Goal: Task Accomplishment & Management: Manage account settings

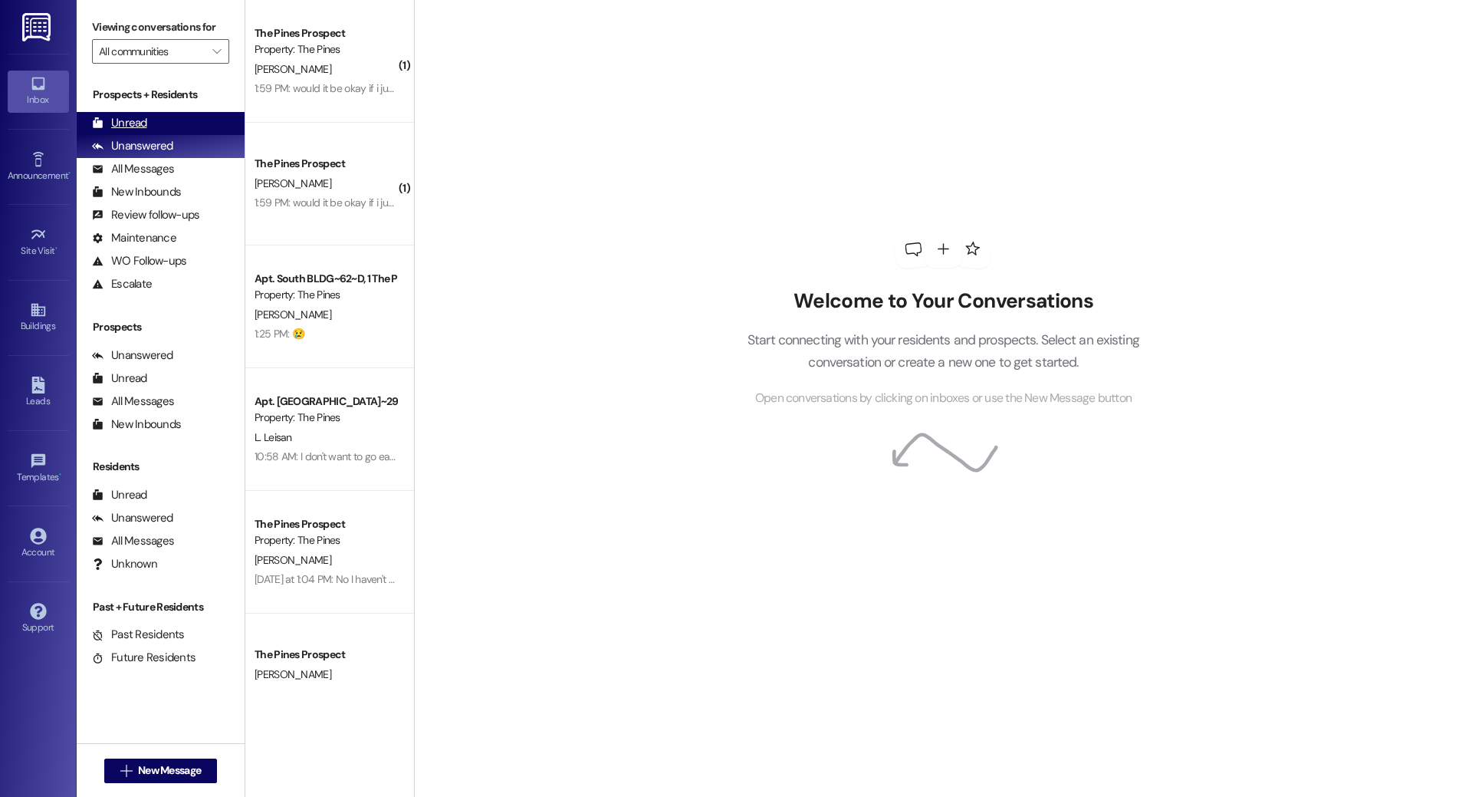
click at [148, 121] on div "Unread (0)" at bounding box center [161, 123] width 168 height 23
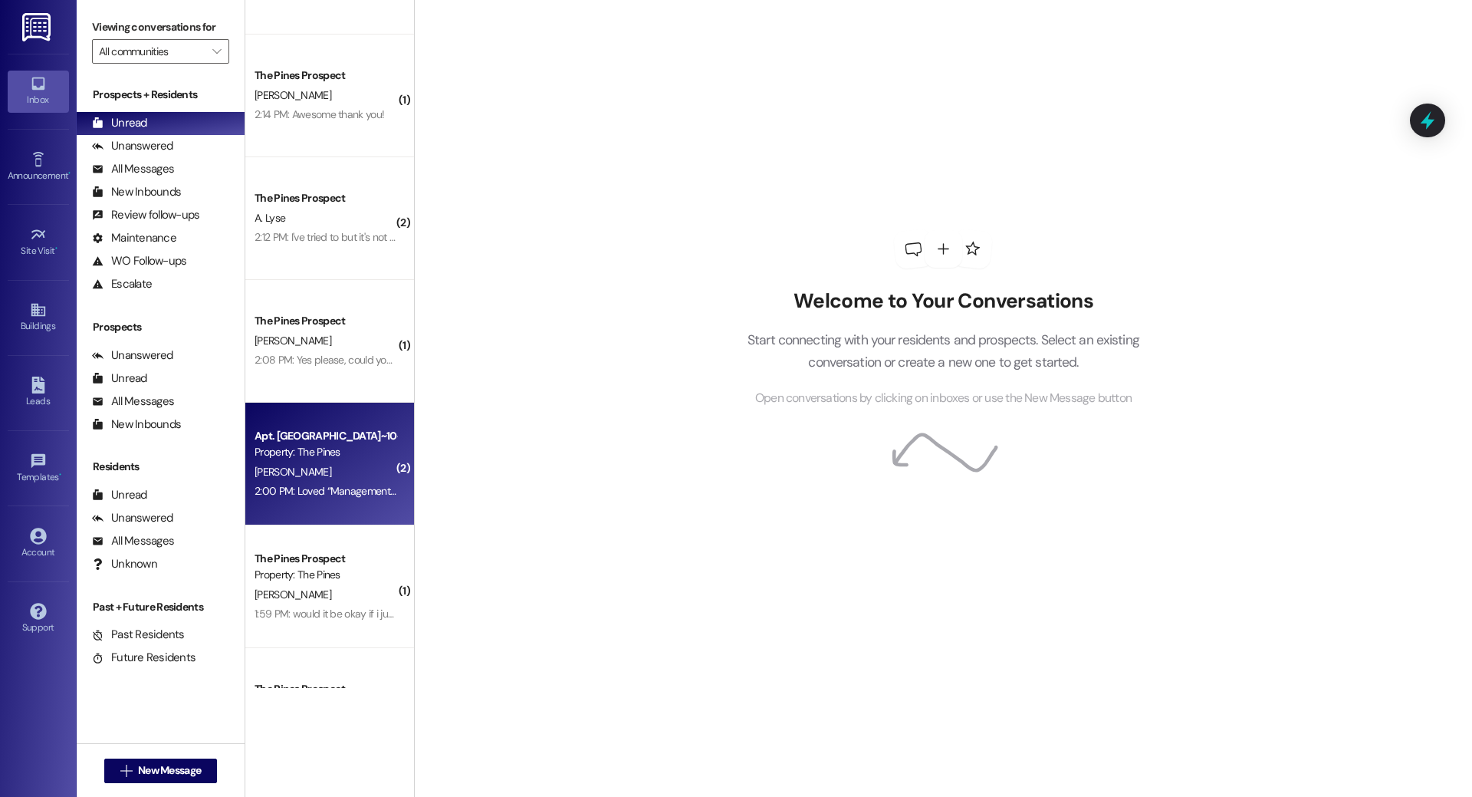
scroll to position [294, 0]
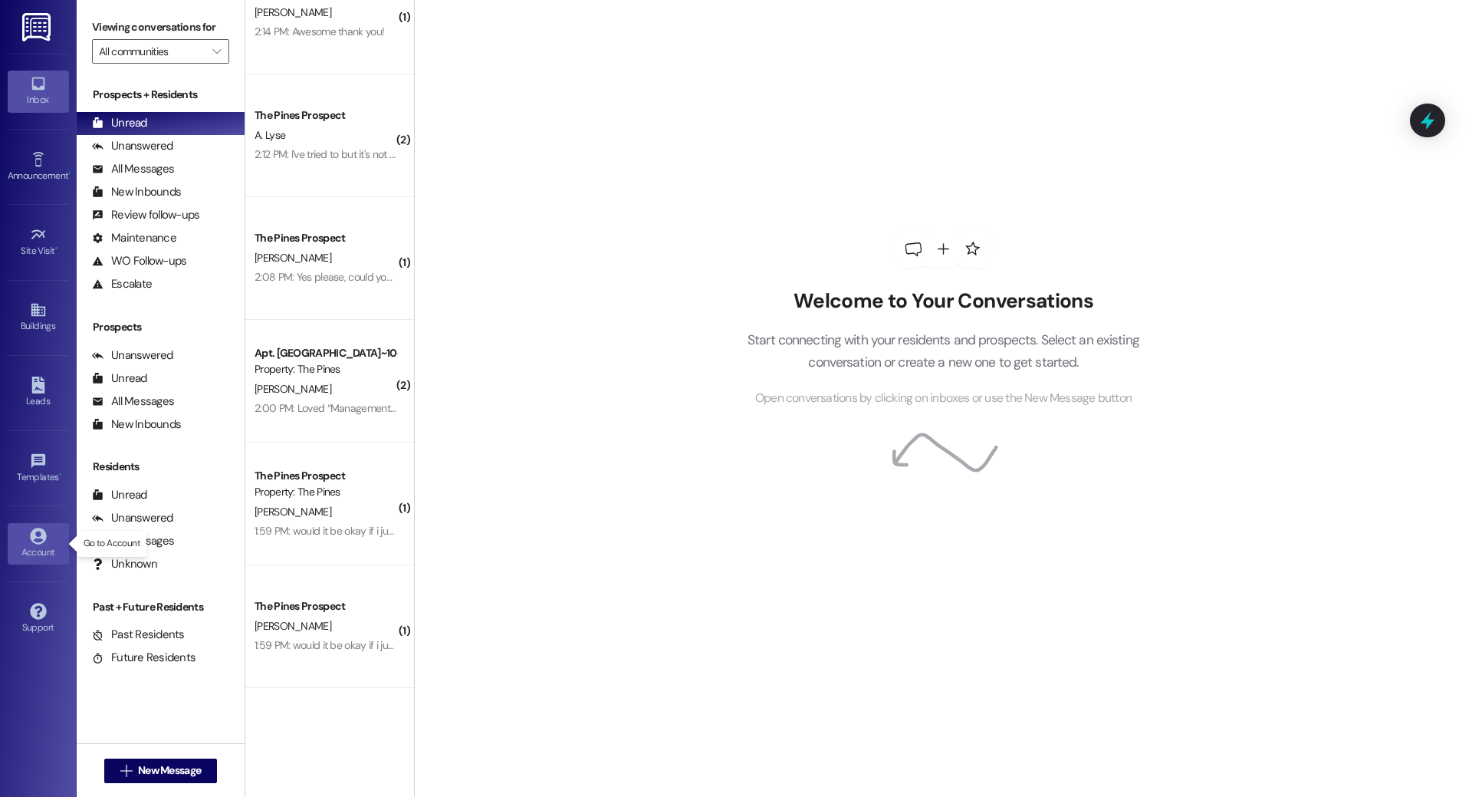
click at [41, 544] on div "Account" at bounding box center [38, 551] width 77 height 15
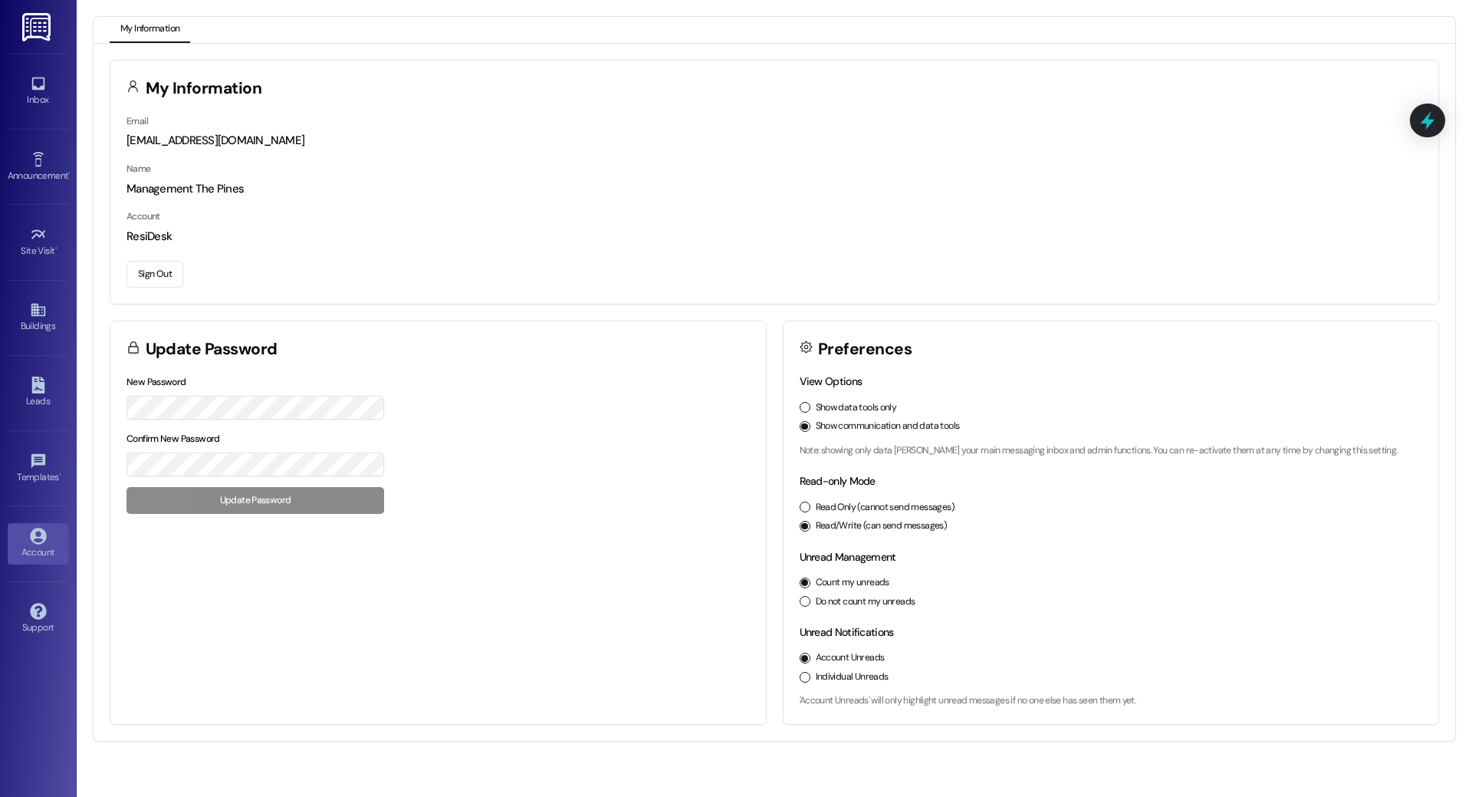
click at [145, 282] on button "Sign Out" at bounding box center [155, 274] width 57 height 27
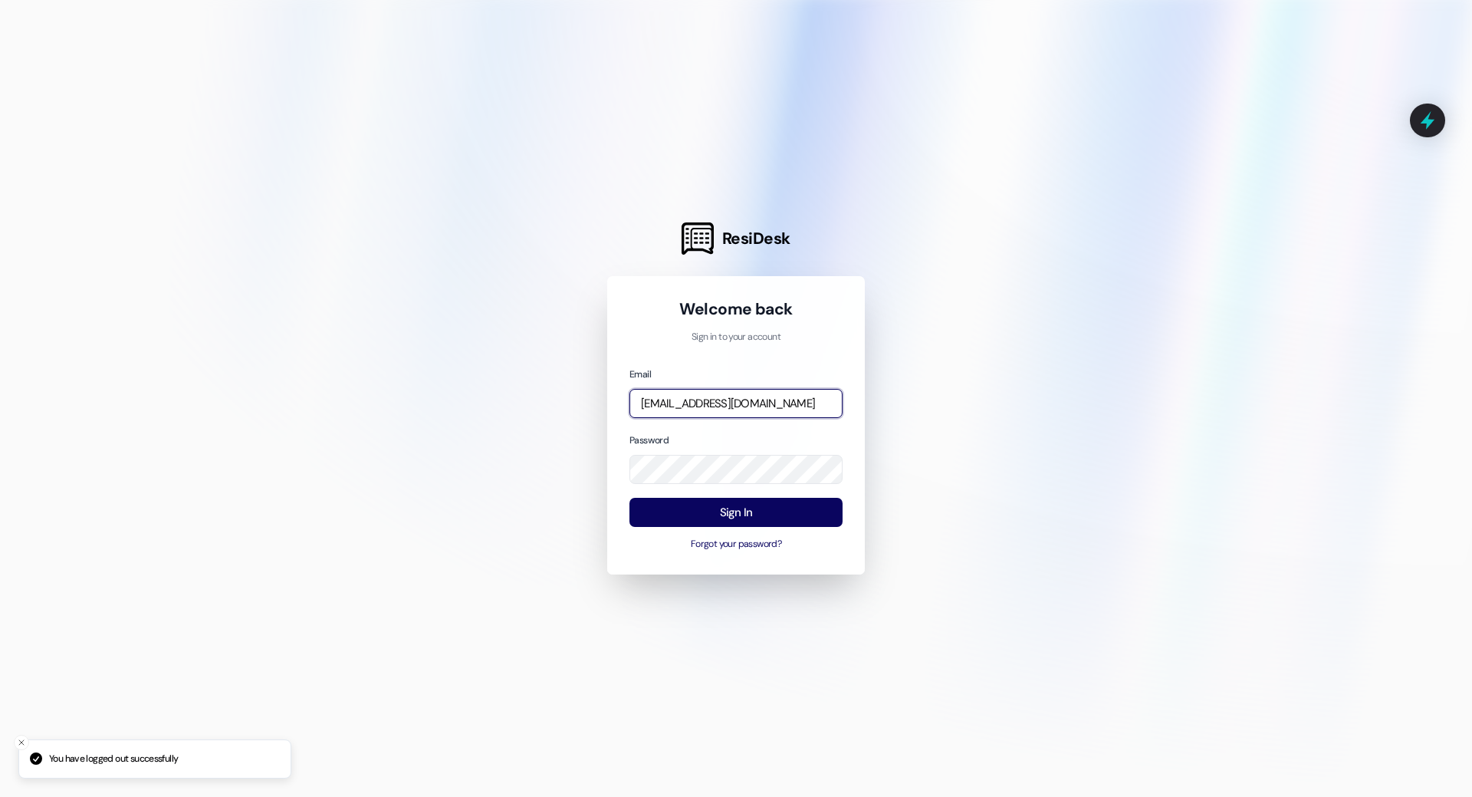
click at [781, 405] on input "[EMAIL_ADDRESS][DOMAIN_NAME]" at bounding box center [736, 404] width 213 height 30
type input "[EMAIL_ADDRESS][DOMAIN_NAME]"
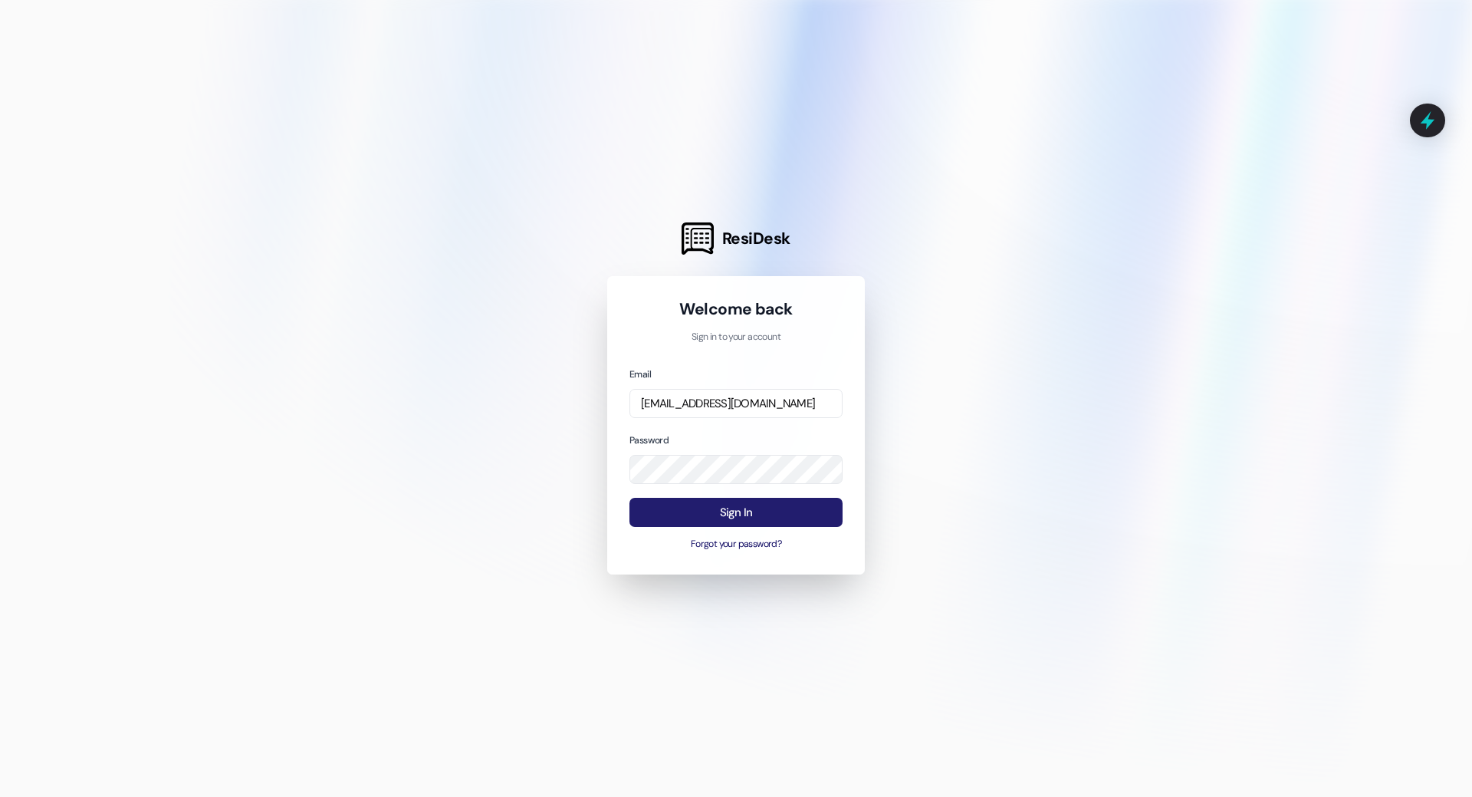
click at [714, 515] on button "Sign In" at bounding box center [736, 513] width 213 height 30
